Goal: Obtain resource: Download file/media

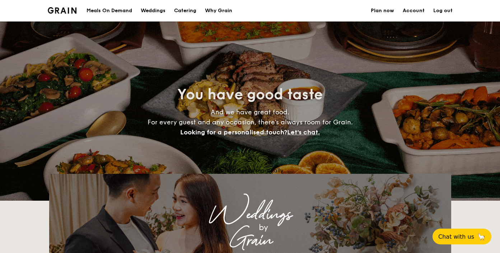
select select
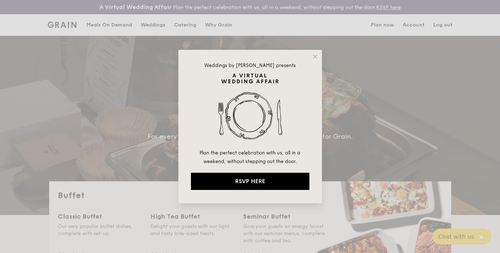
click at [314, 60] on div "Weddings by [PERSON_NAME] presents Plan the perfect celebration with us, all in…" at bounding box center [249, 127] width 143 height 154
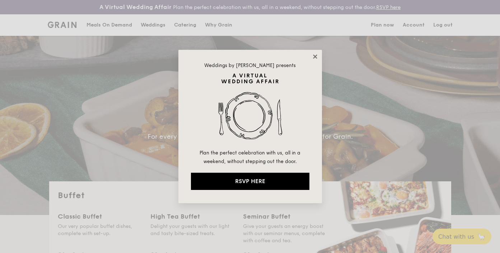
click at [314, 60] on icon at bounding box center [315, 56] width 6 height 6
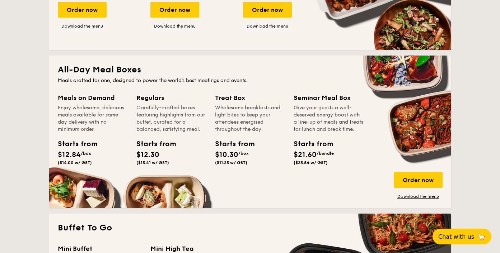
scroll to position [303, 0]
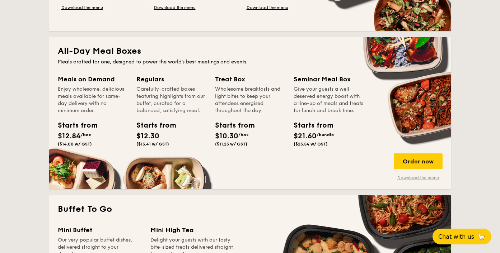
click at [417, 179] on link "Download the menu" at bounding box center [417, 178] width 49 height 6
